Goal: Transaction & Acquisition: Purchase product/service

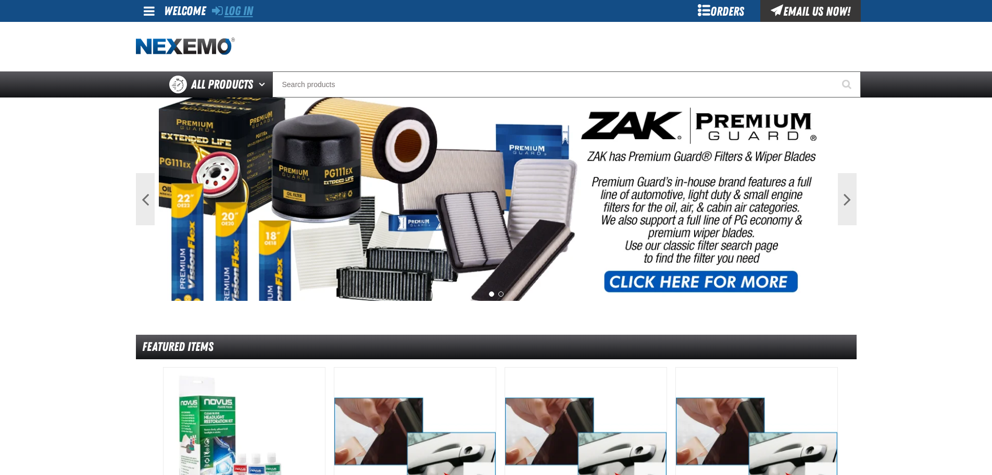
click at [248, 15] on link "Log In" at bounding box center [232, 11] width 41 height 15
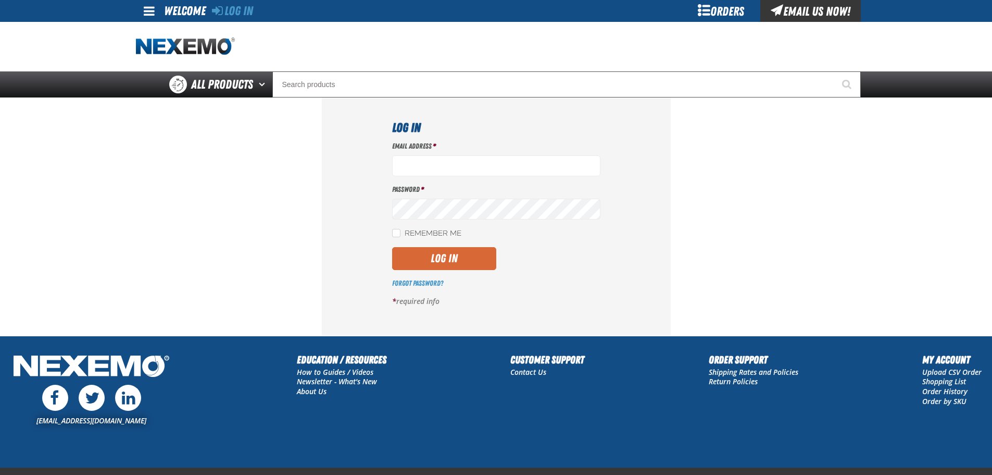
type input "mmylan@vtaig.com"
click at [455, 263] on button "Log In" at bounding box center [444, 258] width 104 height 23
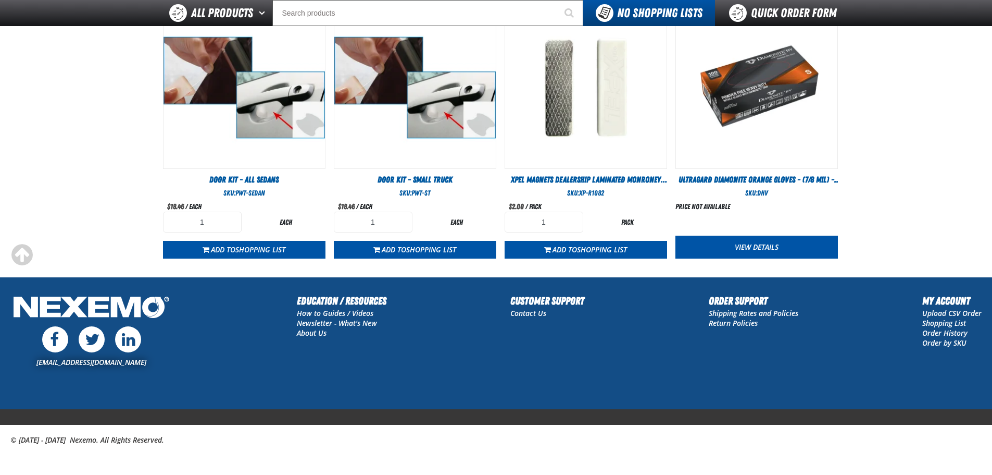
scroll to position [601, 0]
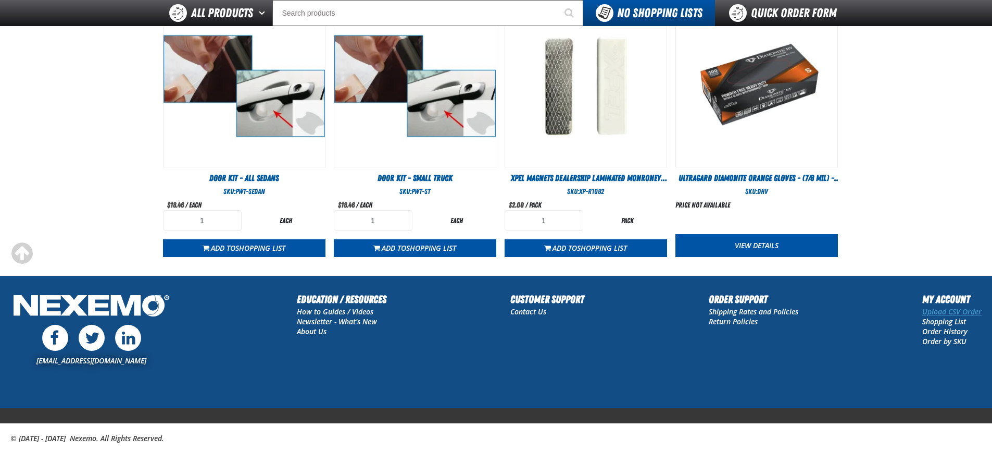
click at [953, 310] on link "Upload CSV Order" at bounding box center [951, 311] width 59 height 10
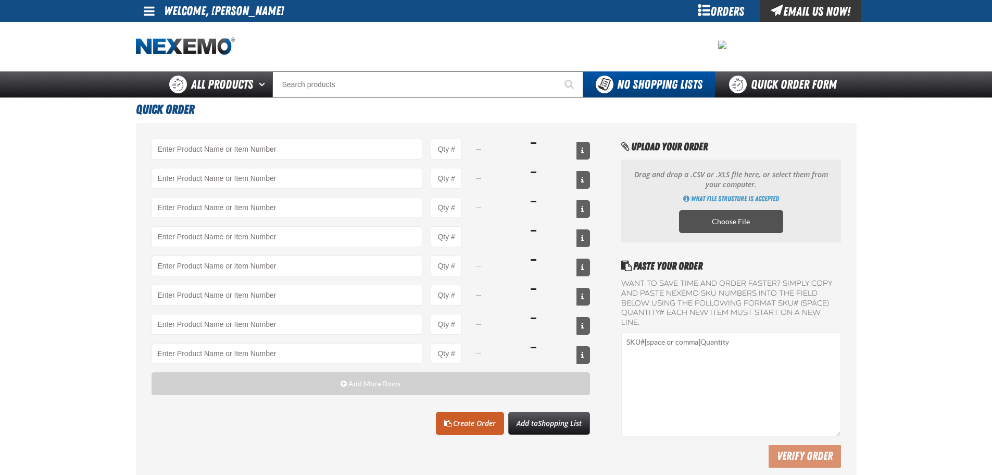
click at [724, 229] on label "Choose File" at bounding box center [731, 221] width 104 height 23
click at [0, 0] on input "Choose File" at bounding box center [0, 0] width 0 height 0
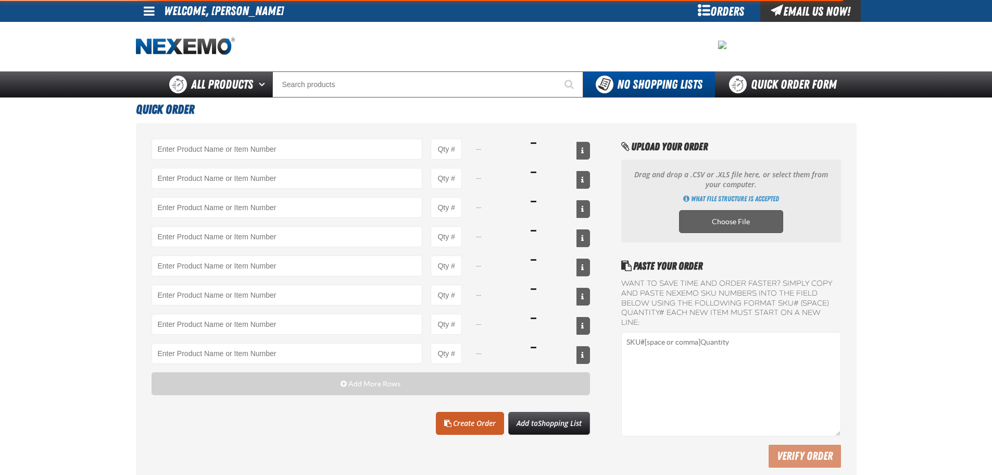
type input "A103 - Throttle Body and Intake Cleaner - ZAK Products"
type input "12"
type input "AC100 - Ventilation Treatment - ZAK Products"
type input "12"
type input "AC150 - Evaporator Core Cleaner - ZAK Products"
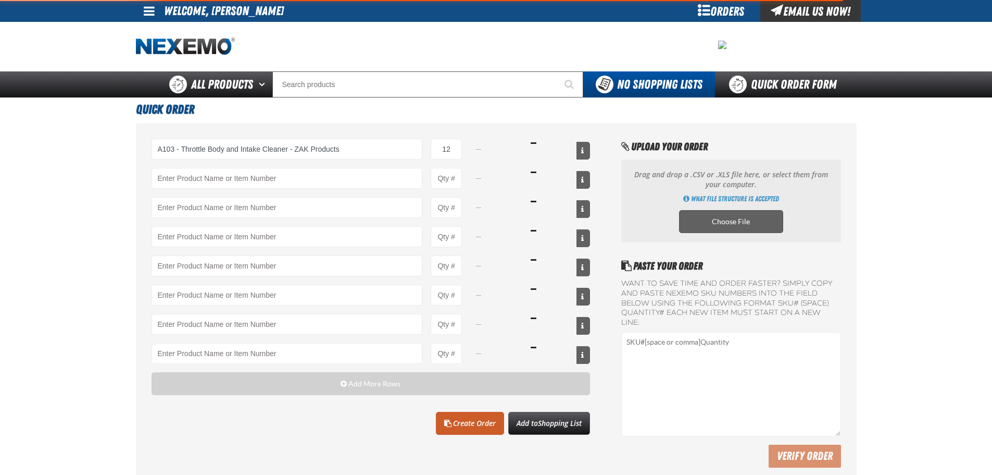
type input "12"
type input "AC160 - Bio-Zone (AMP) Anti-Microbial Protection- ZAK Products (12 per case)"
type input "12"
type input "AC165 - Bio-Zone Natural Odor Eliminator - ZAK Products"
type input "12"
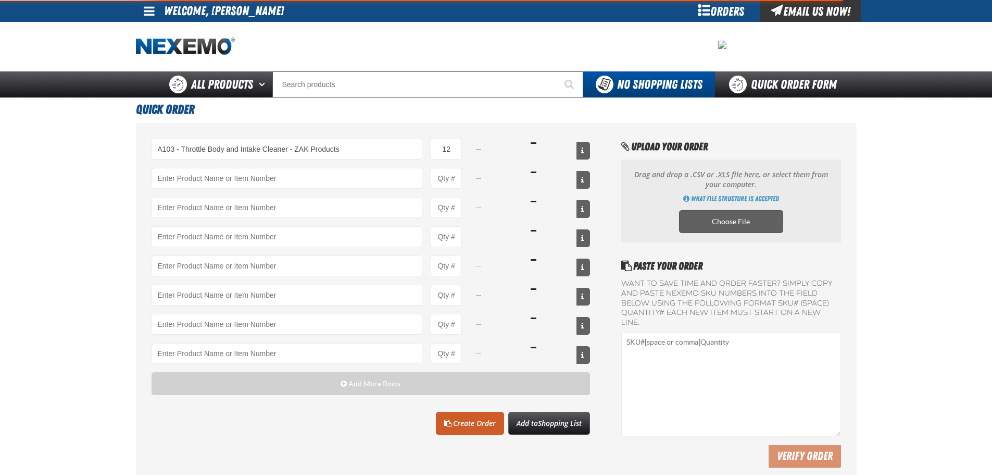
type input "ATK404 - Automatic Transmission Service Kit - ZAK Products"
type input "12"
type input "B304 - Battery Service Kit - Cleaner & Protector with Anti-Corrosion Pads - ZAK…"
type input "24"
type input "BK200C - DOT 4 Brake Fluid Cleaner Kit - ZAK Products"
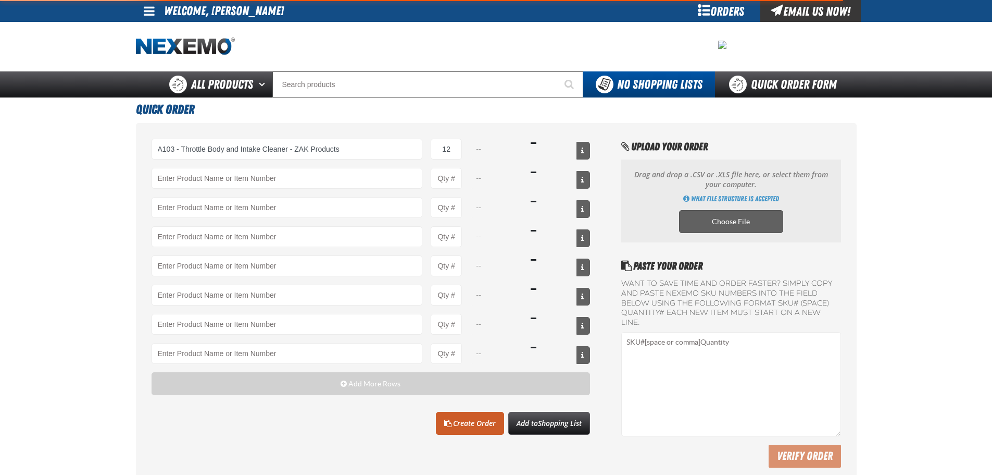
type input "18"
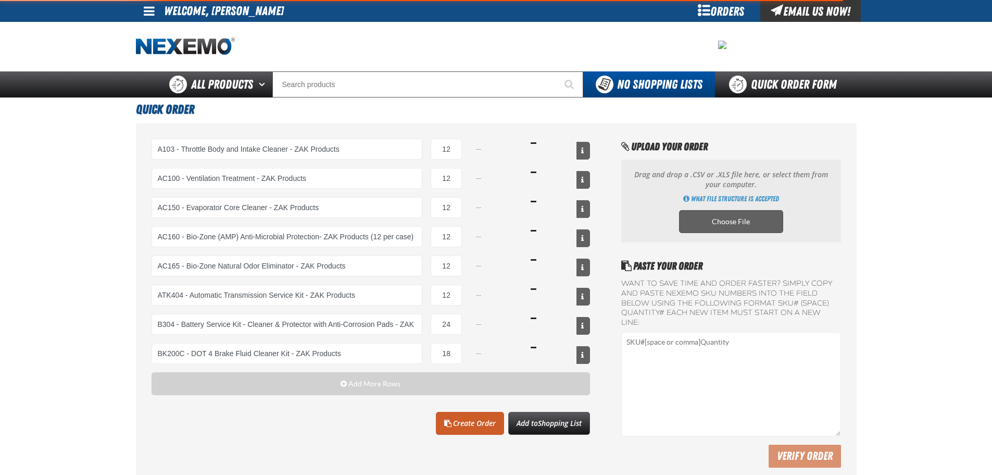
select select "can"
select select "bottle"
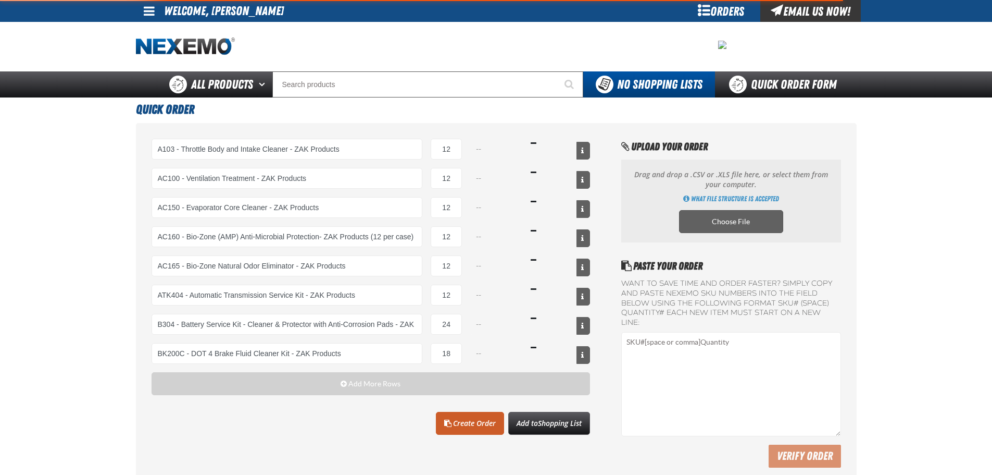
select select "kit"
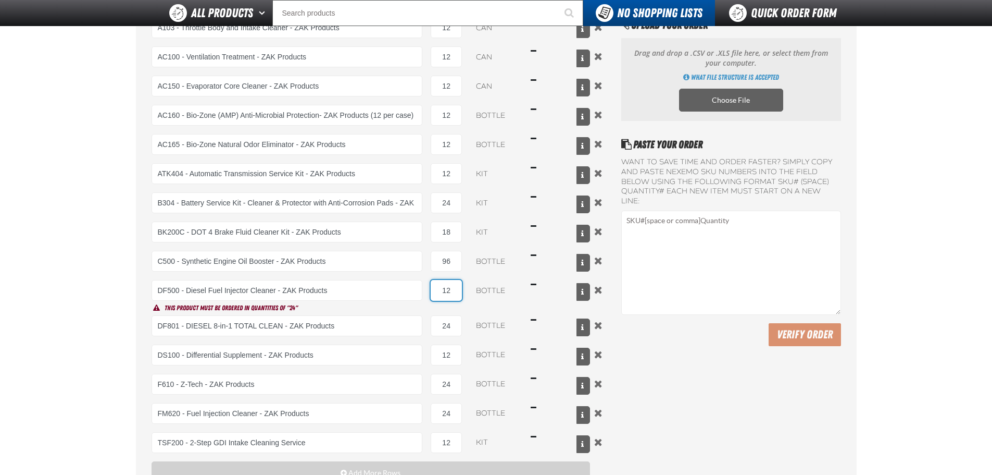
scroll to position [208, 0]
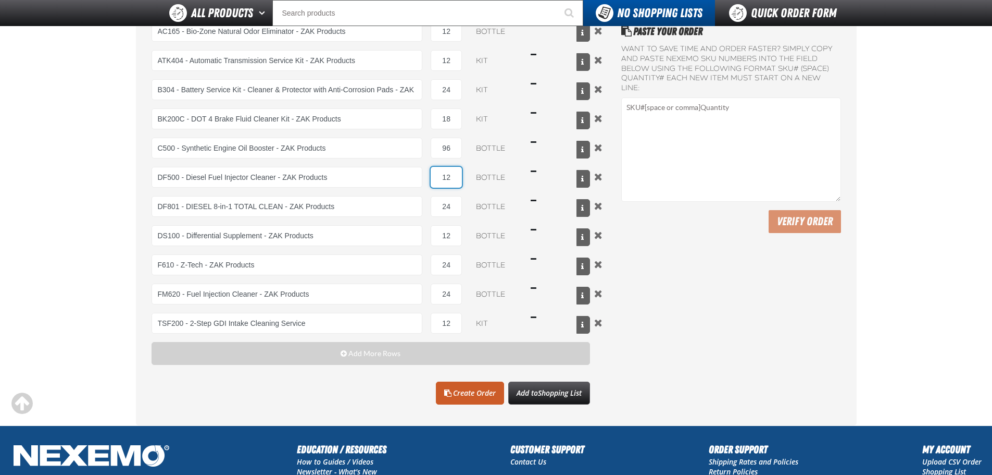
type input "1"
type input "24"
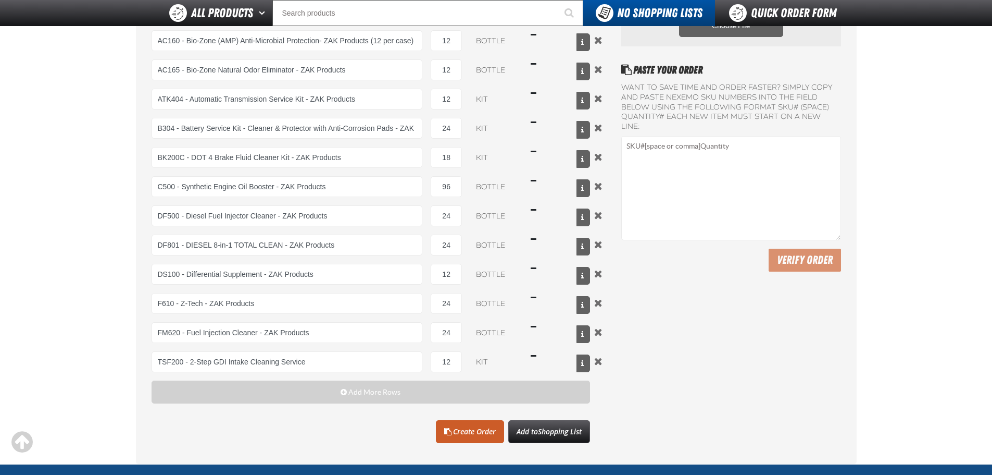
scroll to position [313, 0]
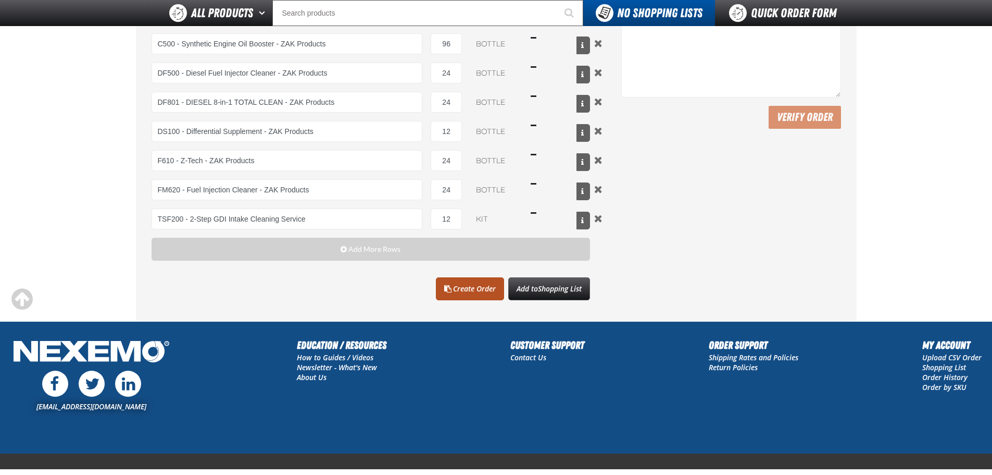
click at [462, 285] on link "Create Order" at bounding box center [470, 288] width 68 height 23
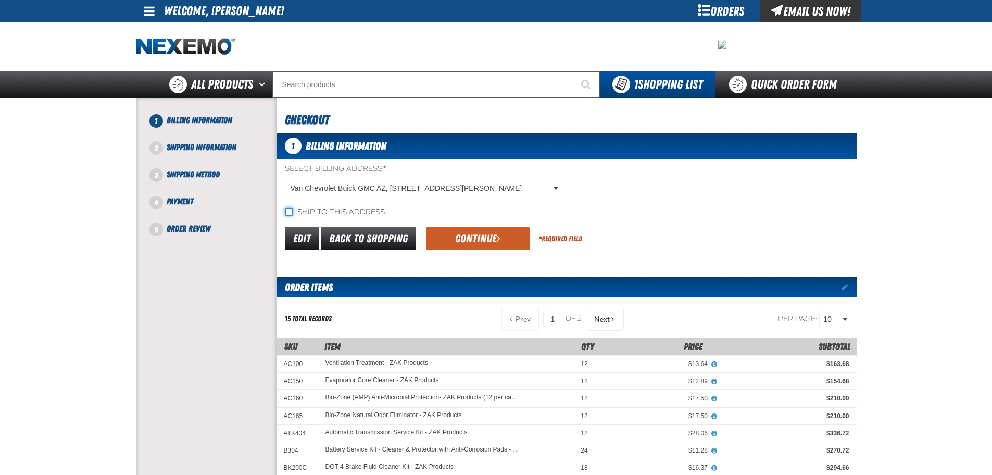
click at [292, 215] on input "Ship to this address" at bounding box center [289, 211] width 8 height 8
checkbox input "true"
click at [481, 234] on button "Continue" at bounding box center [478, 238] width 104 height 23
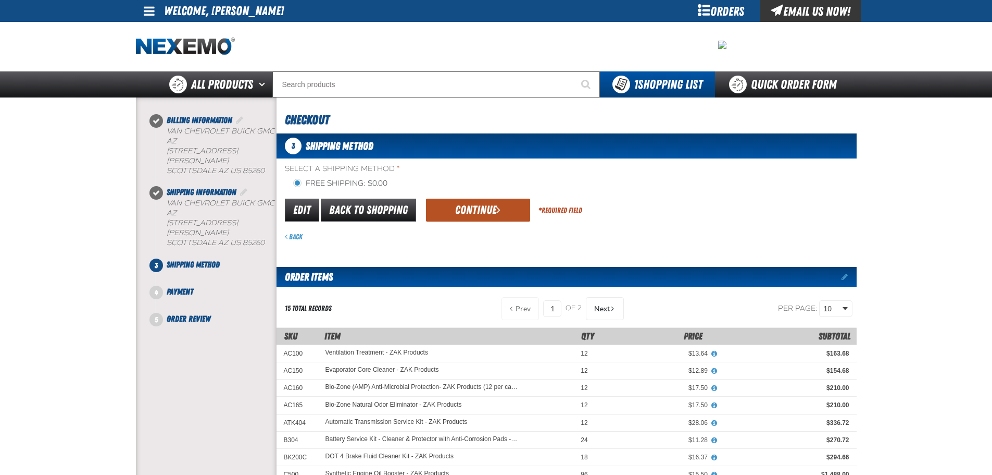
click at [482, 207] on button "Continue" at bounding box center [478, 209] width 104 height 23
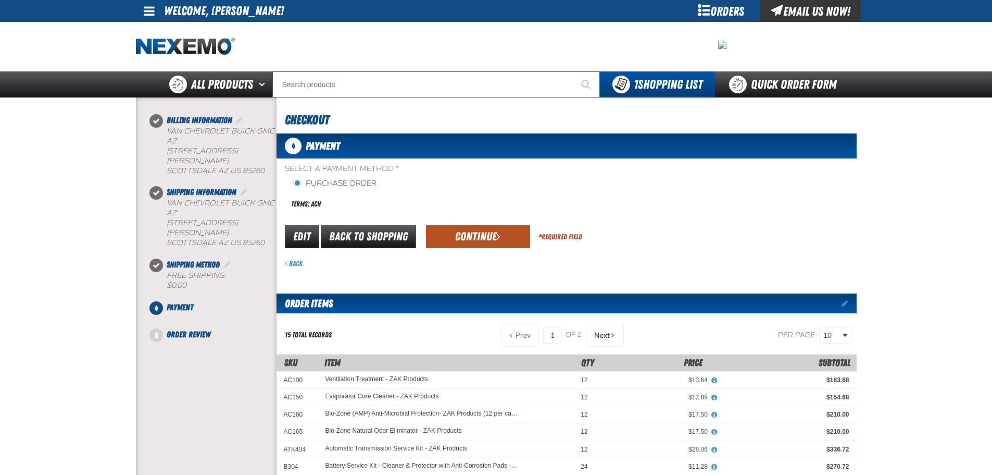
click at [476, 239] on button "Continue" at bounding box center [478, 236] width 104 height 23
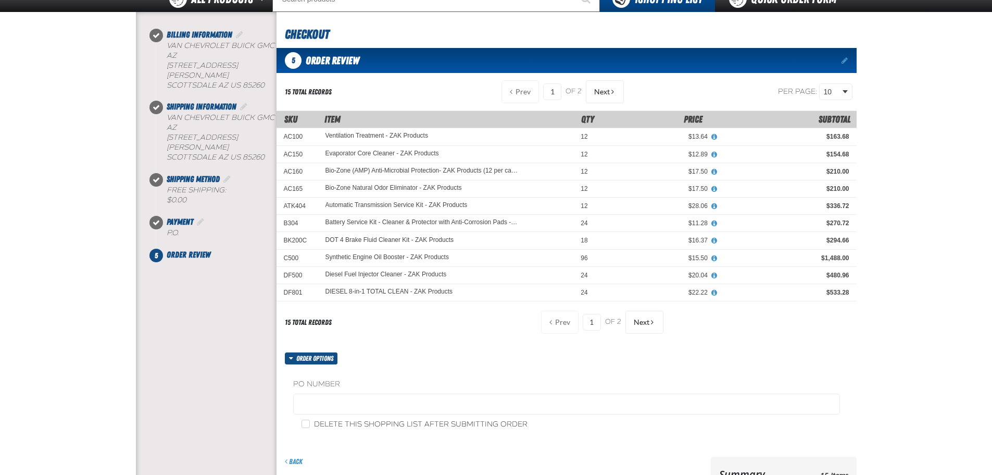
scroll to position [104, 0]
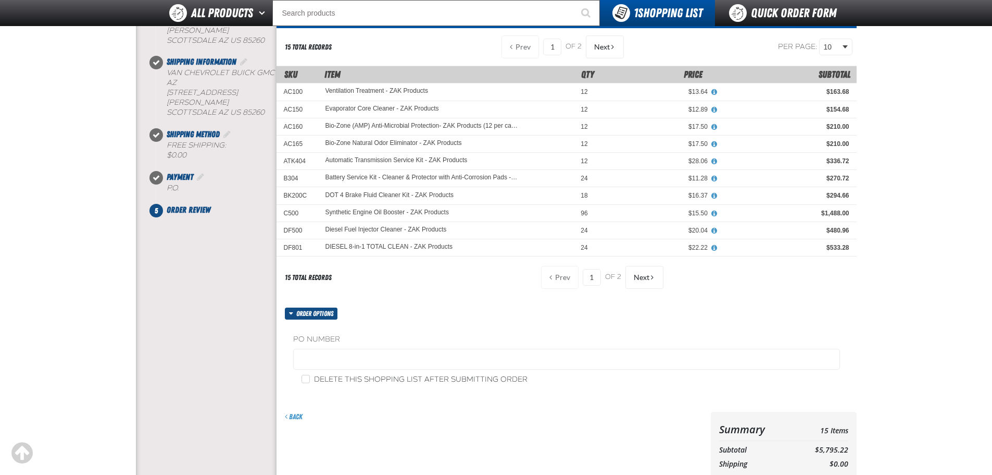
click at [403, 345] on fieldset "PO Number" at bounding box center [566, 354] width 547 height 40
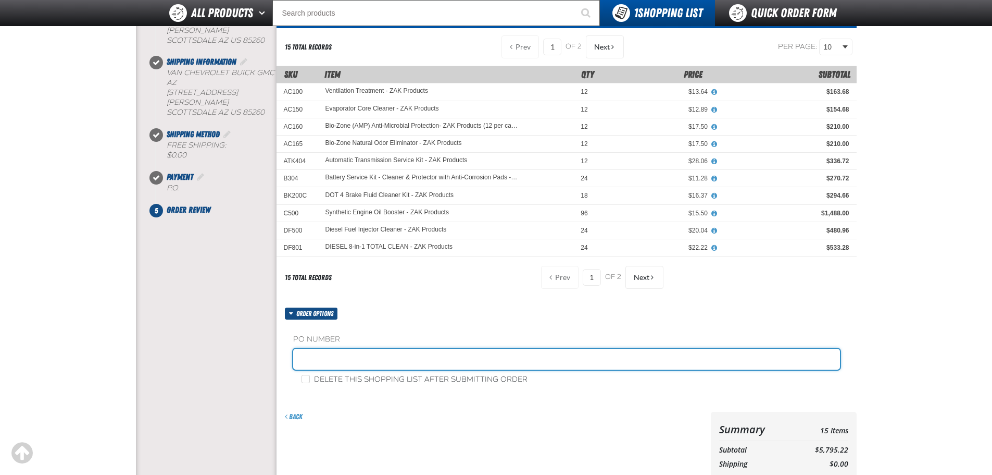
click at [393, 354] on input "text" at bounding box center [566, 358] width 547 height 21
type input "ZAK230"
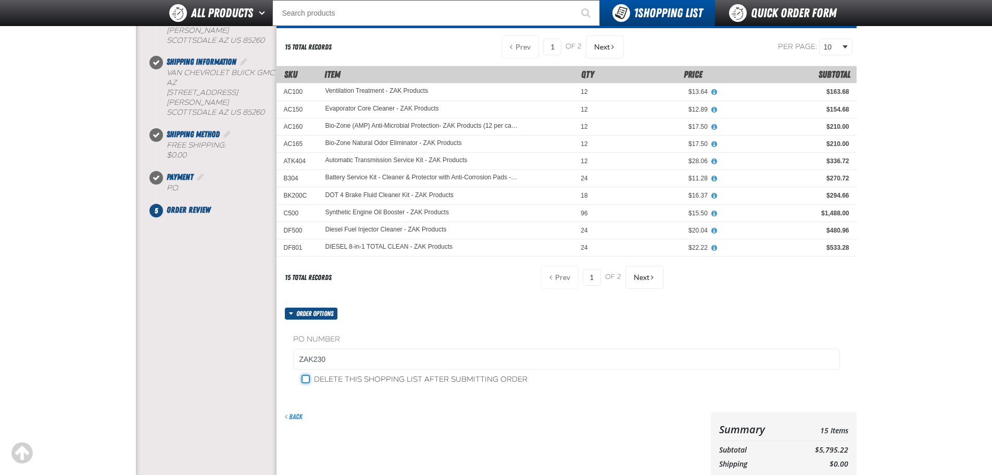
drag, startPoint x: 307, startPoint y: 381, endPoint x: 326, endPoint y: 375, distance: 19.3
click at [307, 381] on input "Delete this shopping list after submitting order" at bounding box center [306, 379] width 8 height 8
checkbox input "true"
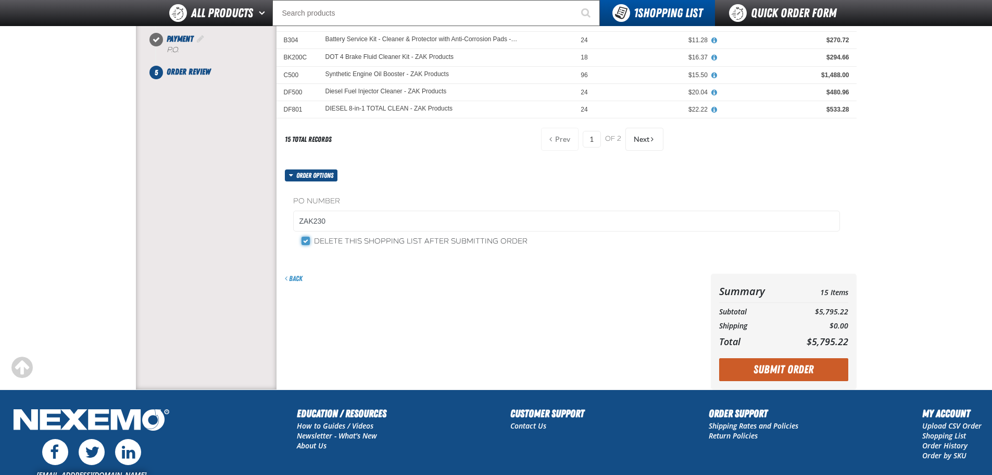
scroll to position [356, 0]
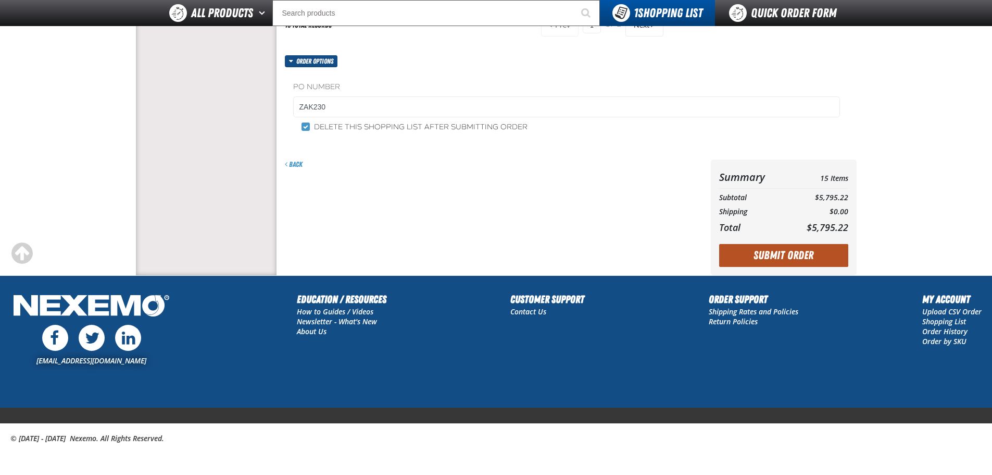
click at [772, 247] on button "Submit Order" at bounding box center [783, 255] width 129 height 23
